Goal: Transaction & Acquisition: Purchase product/service

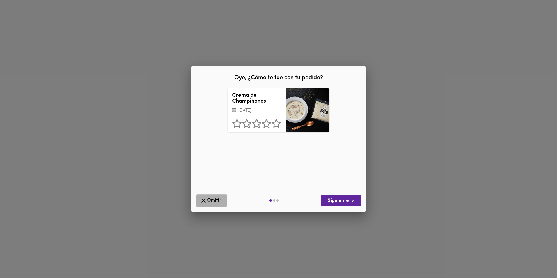
click at [216, 199] on span "Omitir" at bounding box center [212, 200] width 24 height 7
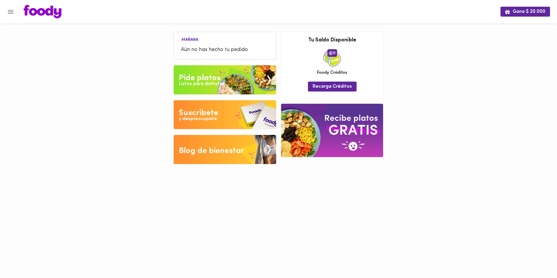
click at [205, 71] on img at bounding box center [225, 79] width 103 height 29
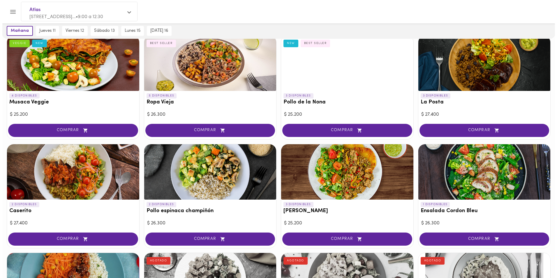
scroll to position [204, 0]
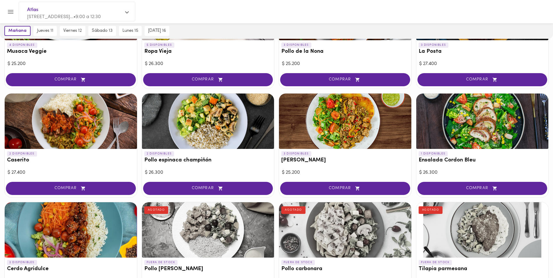
click at [189, 183] on button "COMPRAR" at bounding box center [208, 188] width 130 height 13
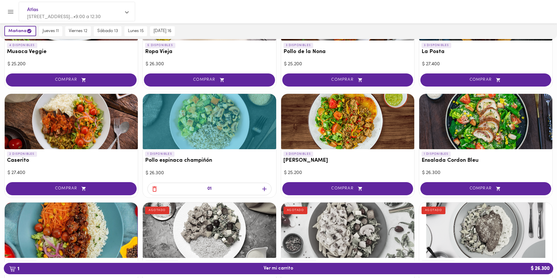
scroll to position [204, 0]
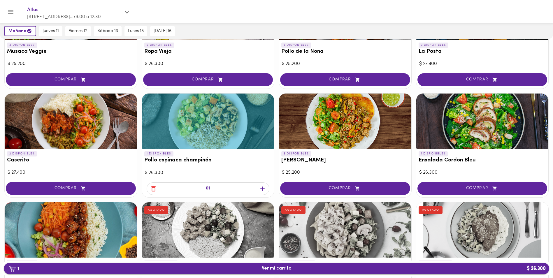
click at [225, 269] on span "1 Ver mi carrito $ 26.300" at bounding box center [276, 269] width 536 height 6
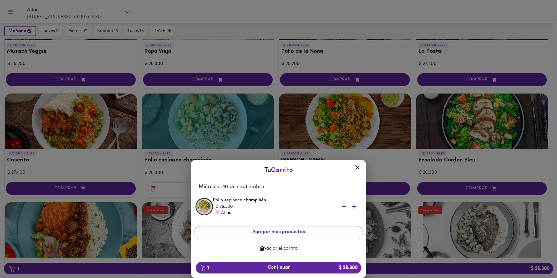
click at [250, 266] on span "1 Continuar $ 26.300" at bounding box center [279, 268] width 156 height 6
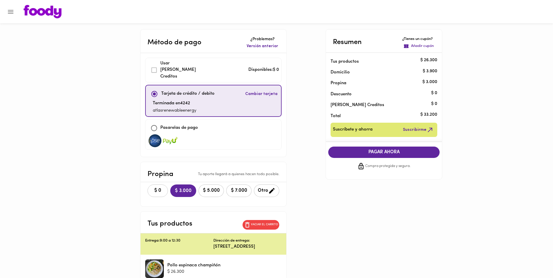
click at [151, 188] on span "$ 0" at bounding box center [157, 191] width 13 height 6
click at [361, 150] on span "PAGAR AHORA" at bounding box center [384, 153] width 100 height 6
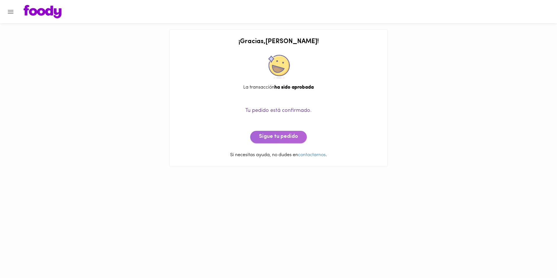
click at [299, 140] on button "Sigue tu pedido" at bounding box center [278, 137] width 57 height 12
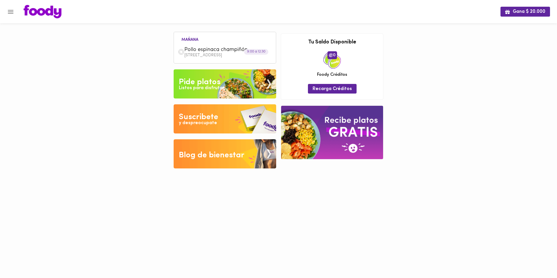
click at [413, 104] on div "Gana $ 20.000 [DATE] Pollo espinaca champiñón [STREET_ADDRESS] 801 9:00 a 12:30…" at bounding box center [278, 88] width 557 height 177
